Goal: Information Seeking & Learning: Learn about a topic

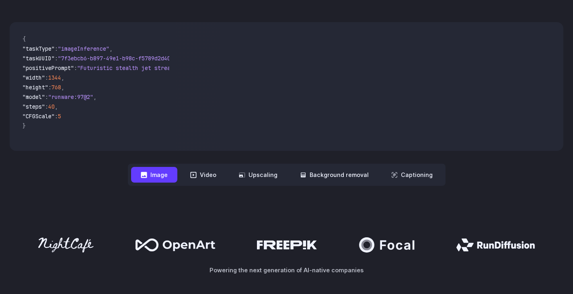
scroll to position [260, 0]
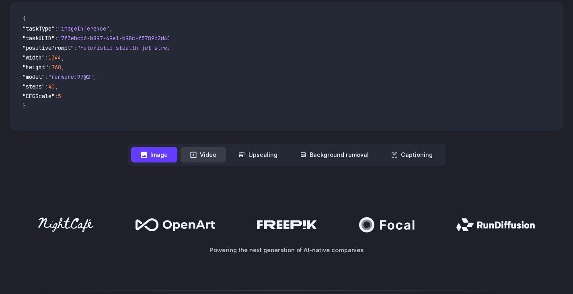
click at [204, 152] on button "Video" at bounding box center [203, 155] width 45 height 16
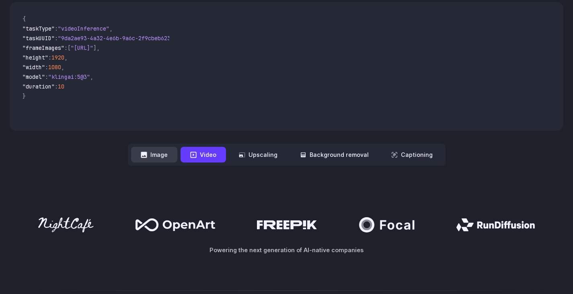
click at [167, 160] on button "Image" at bounding box center [154, 155] width 46 height 16
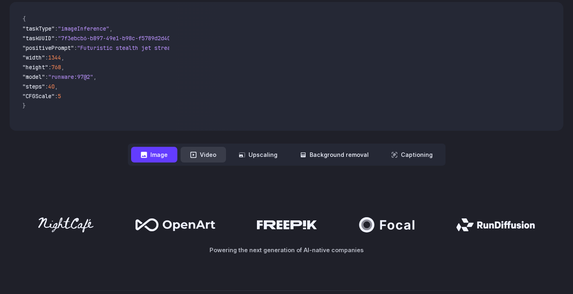
click at [204, 149] on button "Video" at bounding box center [203, 155] width 45 height 16
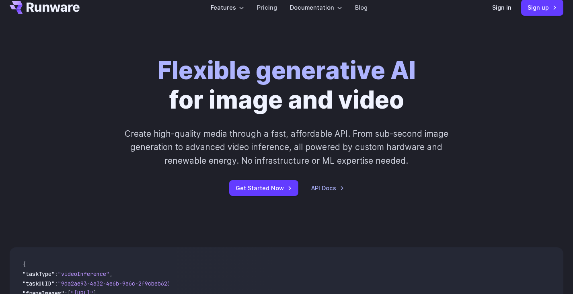
scroll to position [0, 0]
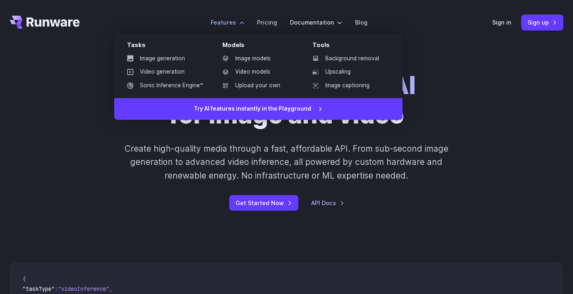
click at [237, 23] on label "Features" at bounding box center [227, 22] width 33 height 9
click at [173, 72] on link "Video generation" at bounding box center [165, 72] width 89 height 12
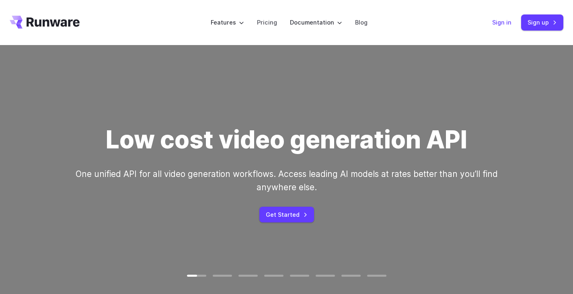
click at [498, 20] on link "Sign in" at bounding box center [501, 22] width 19 height 9
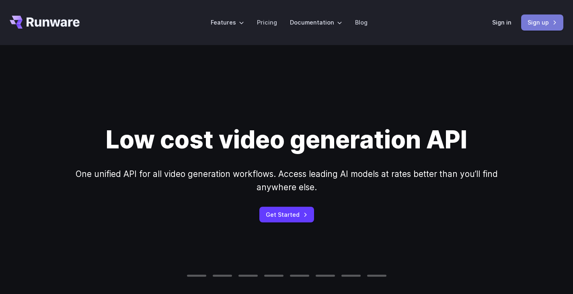
click at [543, 24] on link "Sign up" at bounding box center [542, 22] width 42 height 16
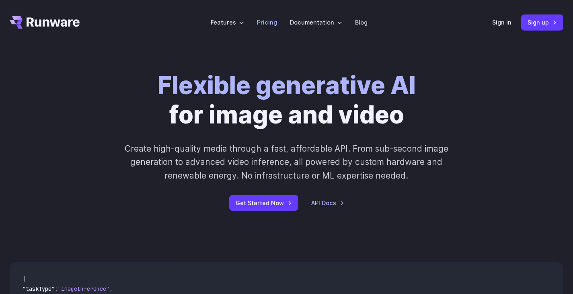
click at [265, 25] on link "Pricing" at bounding box center [267, 22] width 20 height 9
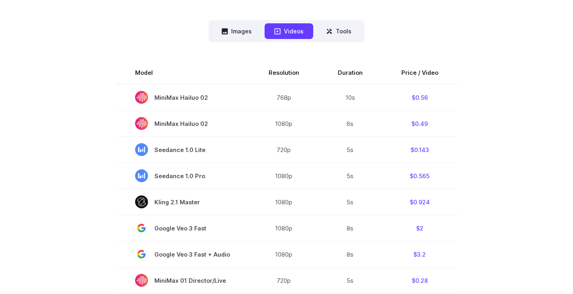
scroll to position [206, 0]
